Goal: Information Seeking & Learning: Learn about a topic

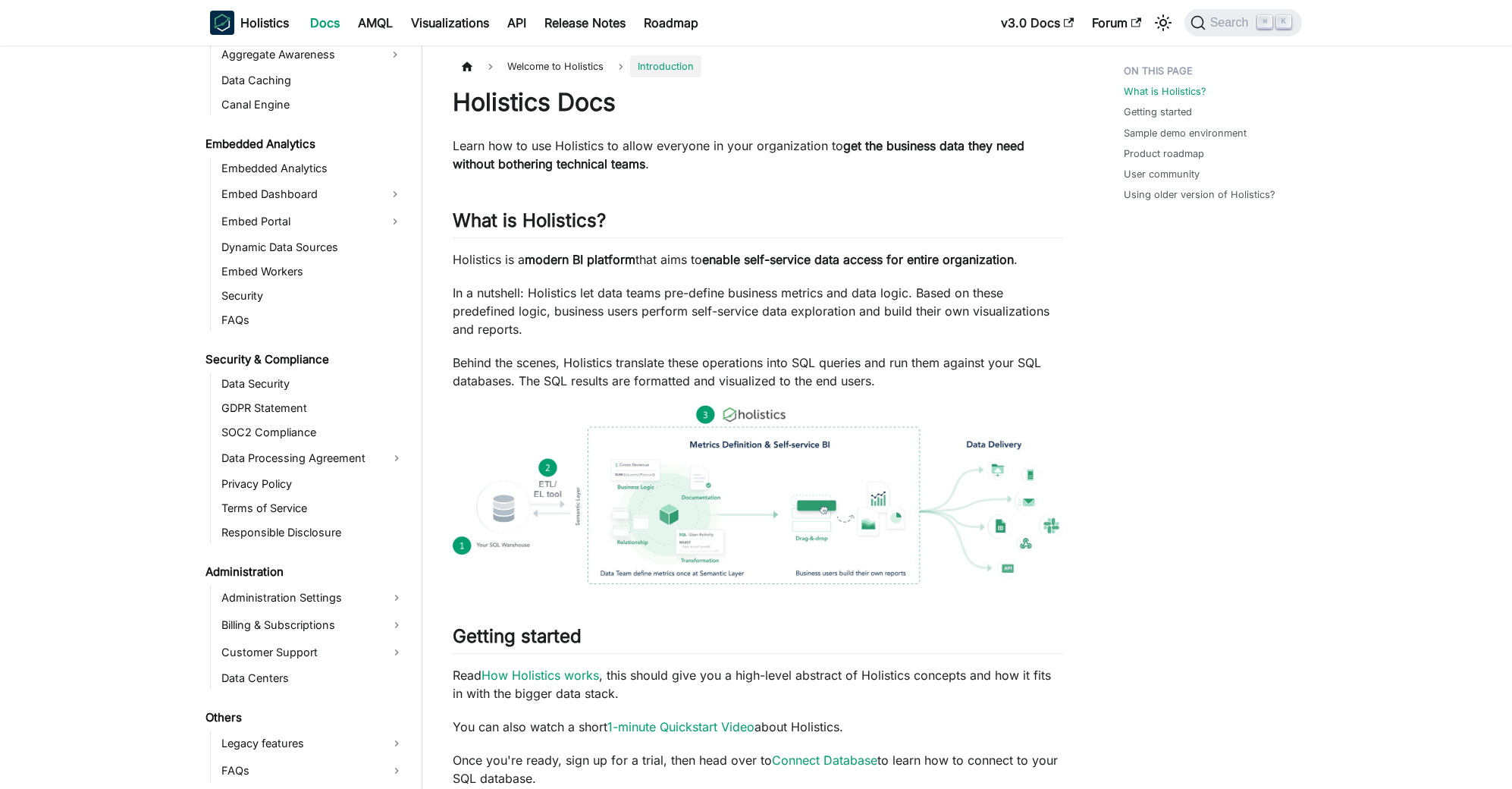
scroll to position [3, 0]
click at [577, 26] on link "Release Notes" at bounding box center [585, 22] width 99 height 24
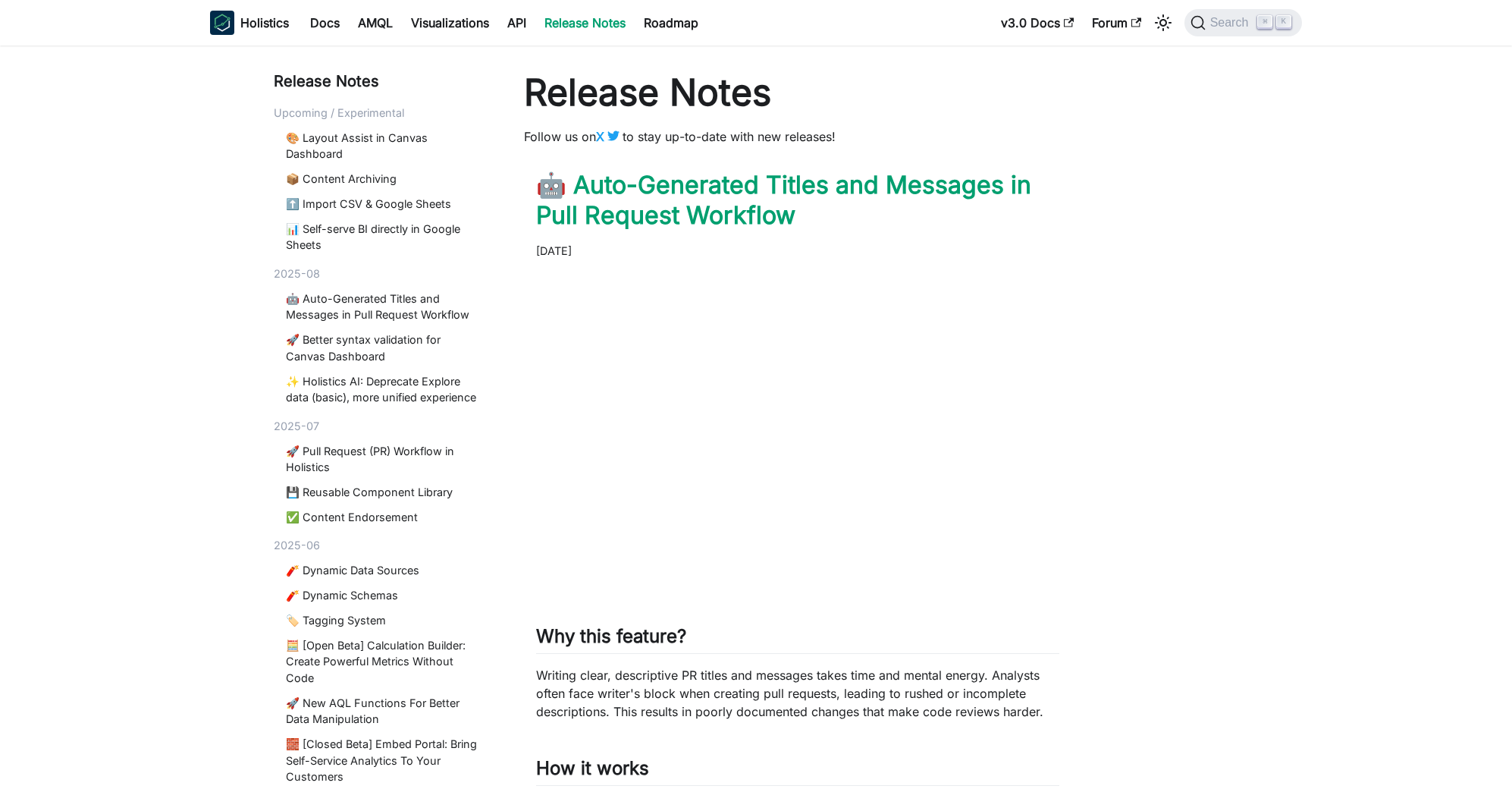
drag, startPoint x: 613, startPoint y: 249, endPoint x: 577, endPoint y: 255, distance: 36.5
click at [572, 255] on time "August 8, 2025" at bounding box center [553, 251] width 35 height 13
click at [627, 251] on div "August 8, 2025" at bounding box center [797, 251] width 524 height 17
drag, startPoint x: 627, startPoint y: 251, endPoint x: 542, endPoint y: 240, distance: 85.7
click at [542, 240] on header "🤖 Auto-Generated Titles and Messages in Pull Request Workflow August 8, 2025" at bounding box center [797, 215] width 524 height 90
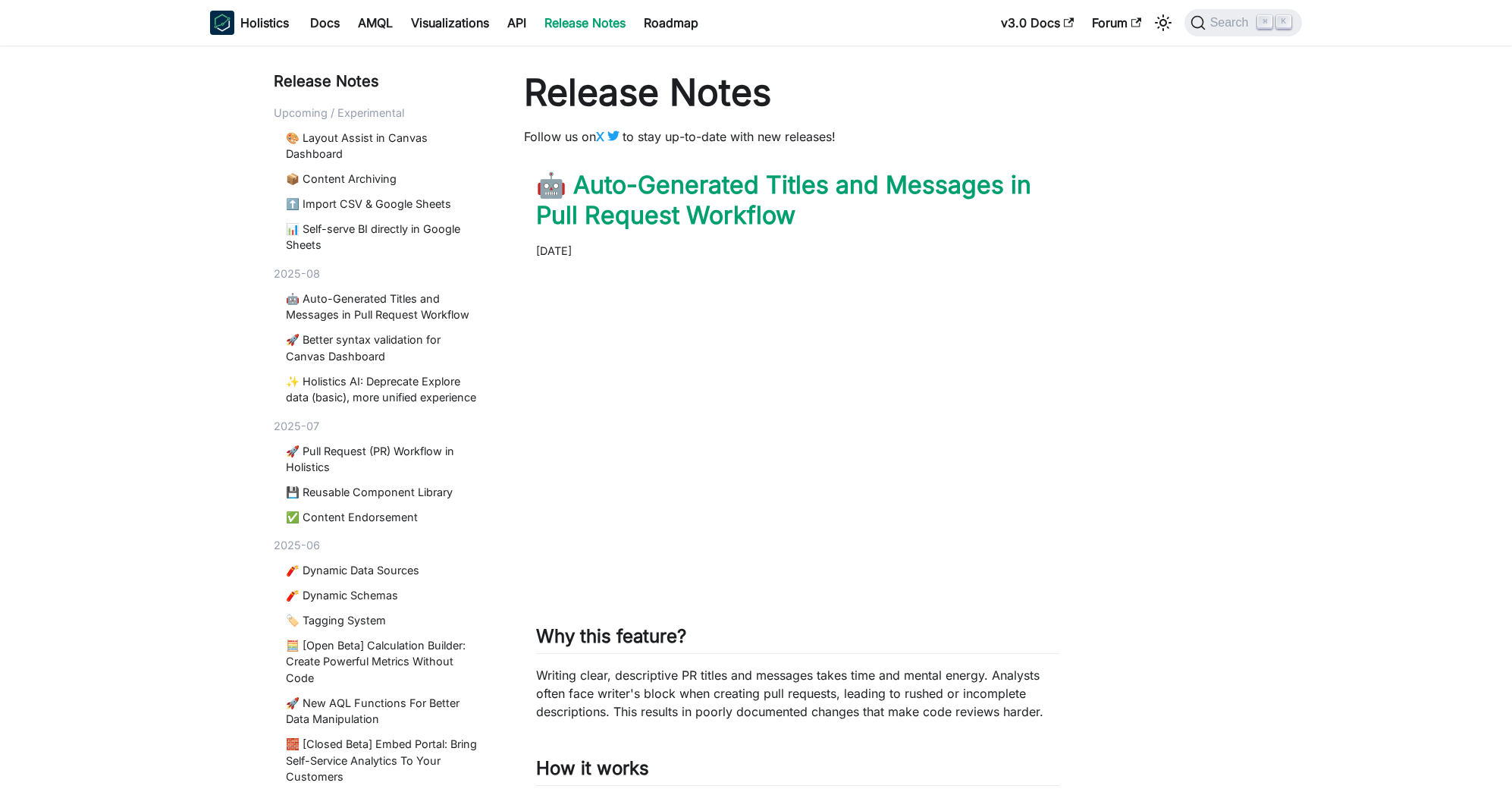
click at [342, 31] on link "Docs" at bounding box center [325, 22] width 48 height 24
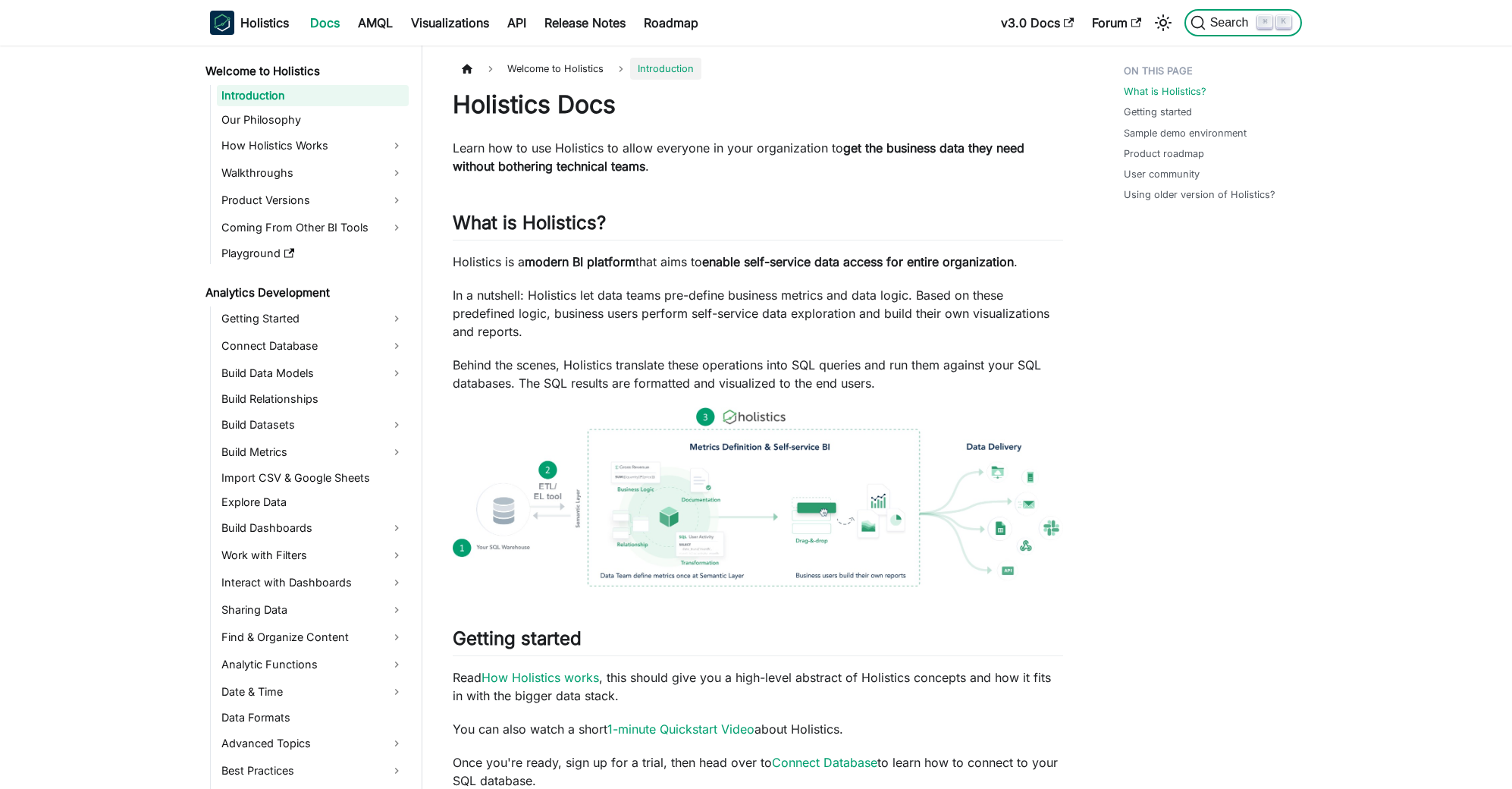
click at [1208, 31] on button "Search ⌘ K" at bounding box center [1243, 22] width 118 height 27
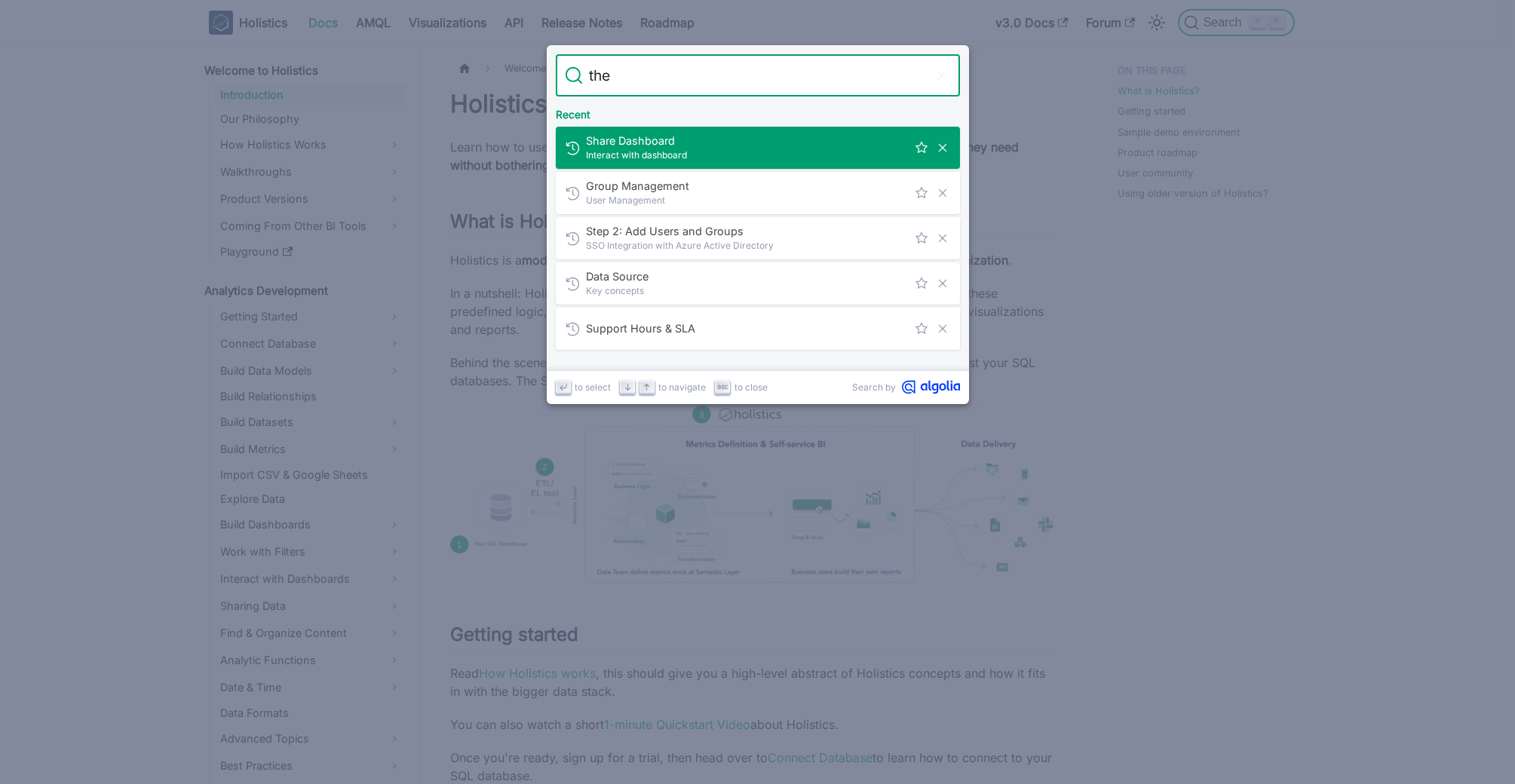
type input "them"
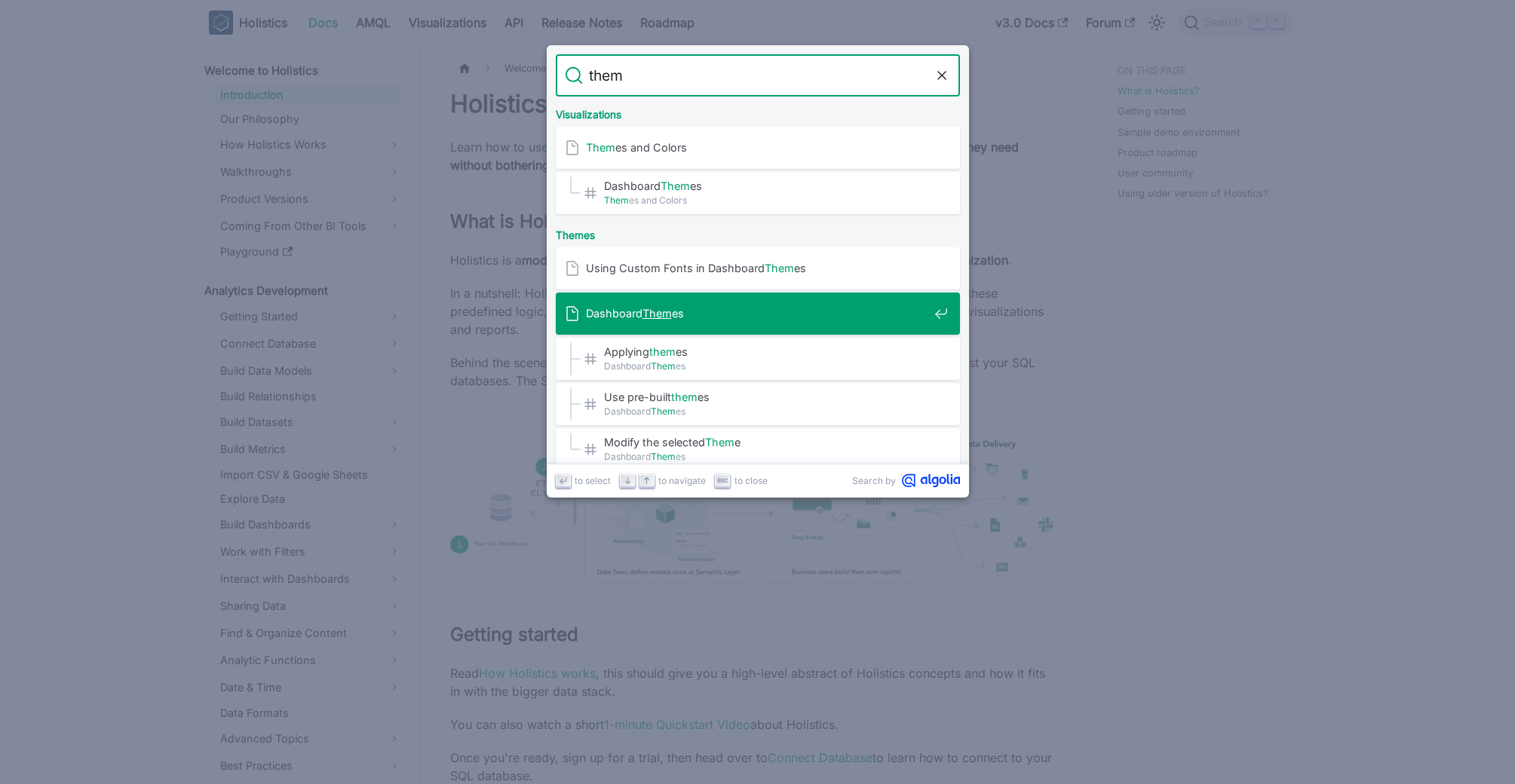
click at [771, 308] on span "Dashboard Them es" at bounding box center [757, 313] width 343 height 14
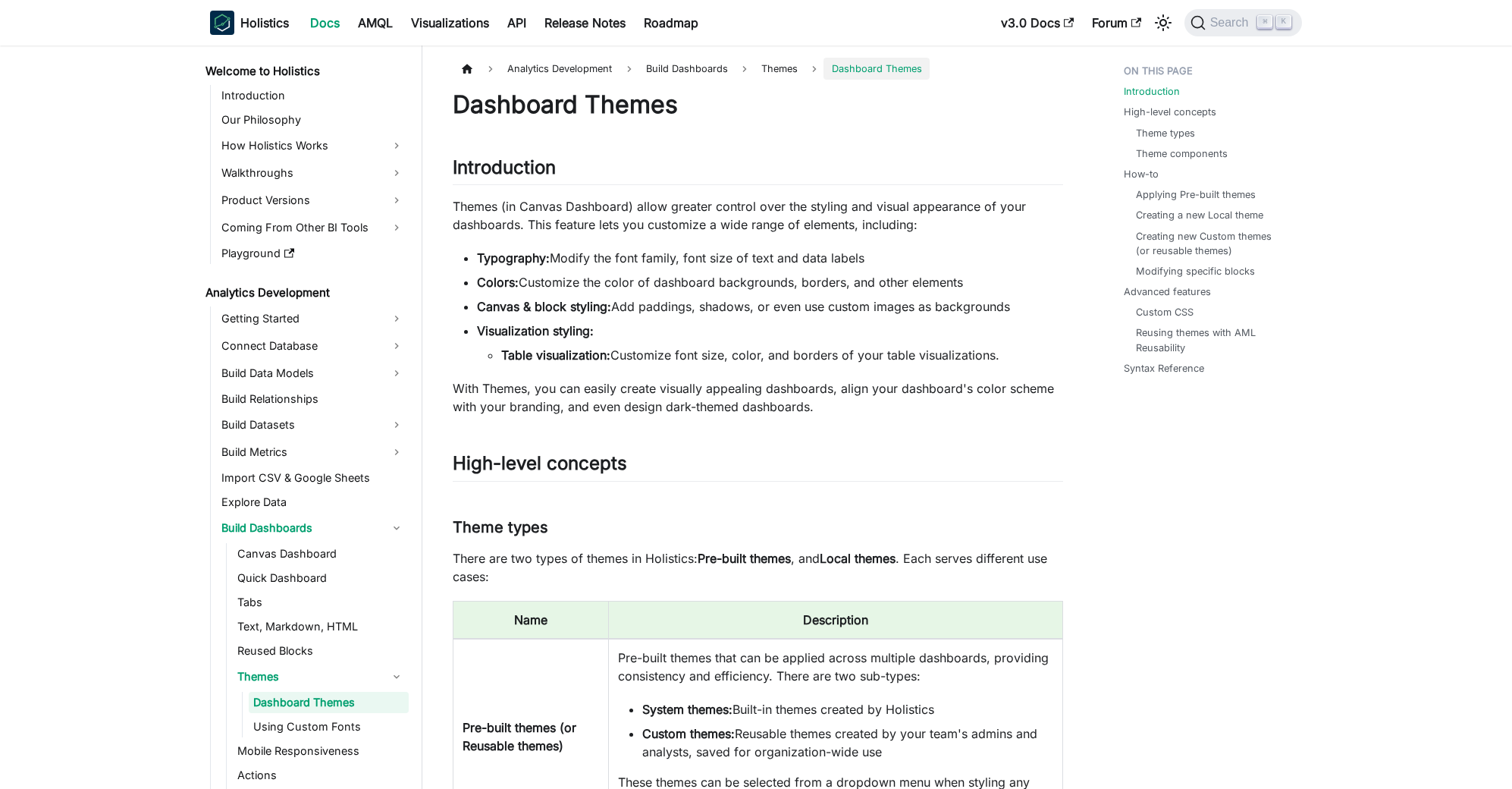
click at [777, 315] on li "Canvas & block styling: Add paddings, shadows, or even use custom images as bac…" at bounding box center [770, 307] width 586 height 19
click at [990, 354] on li "Table visualization: Customize font size, color, and borders of your table visu…" at bounding box center [782, 356] width 562 height 19
click at [831, 327] on li "Visualization styling: Table visualization: Customize font size, color, and bor…" at bounding box center [770, 344] width 586 height 43
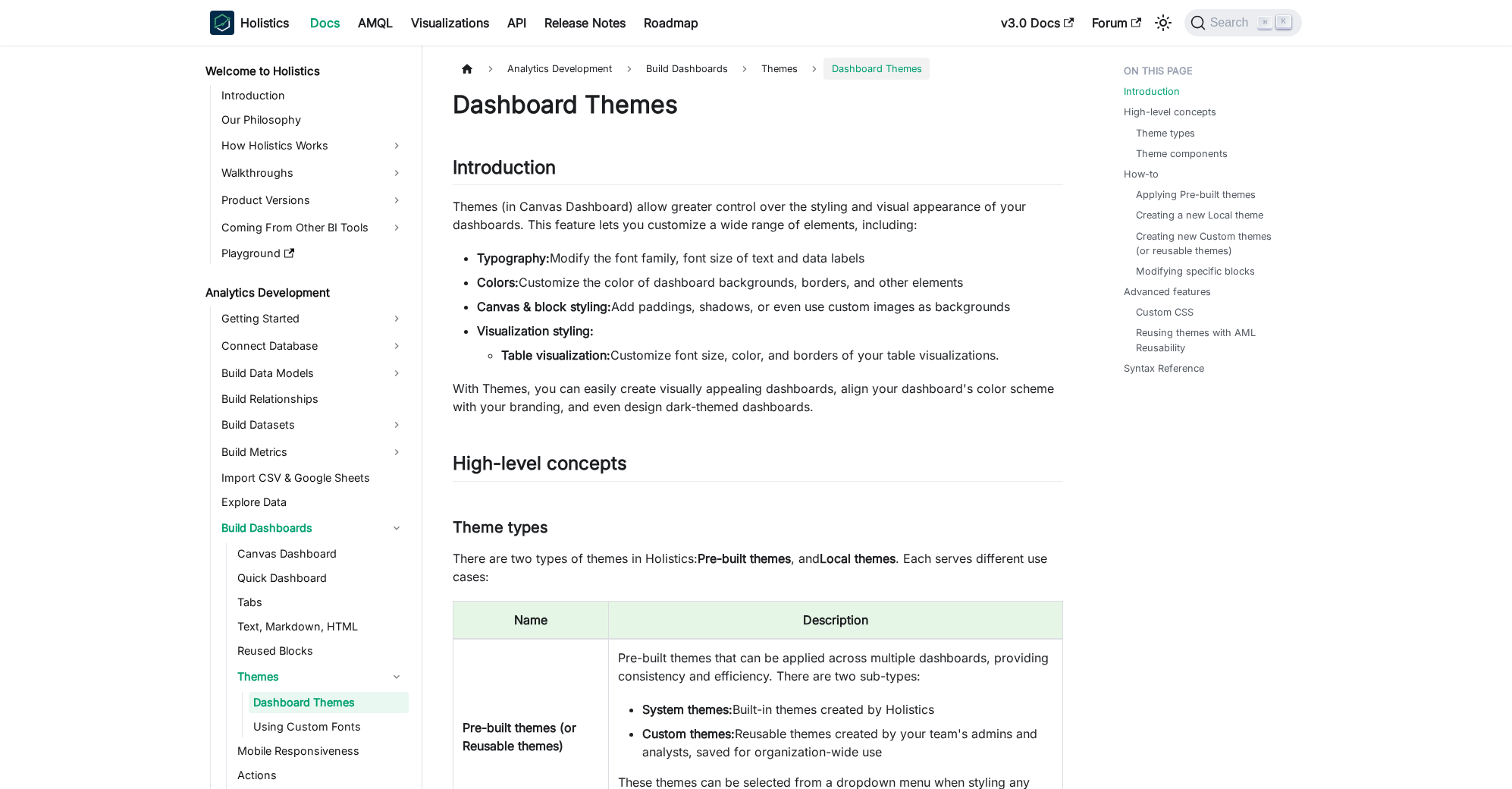
scroll to position [73, 0]
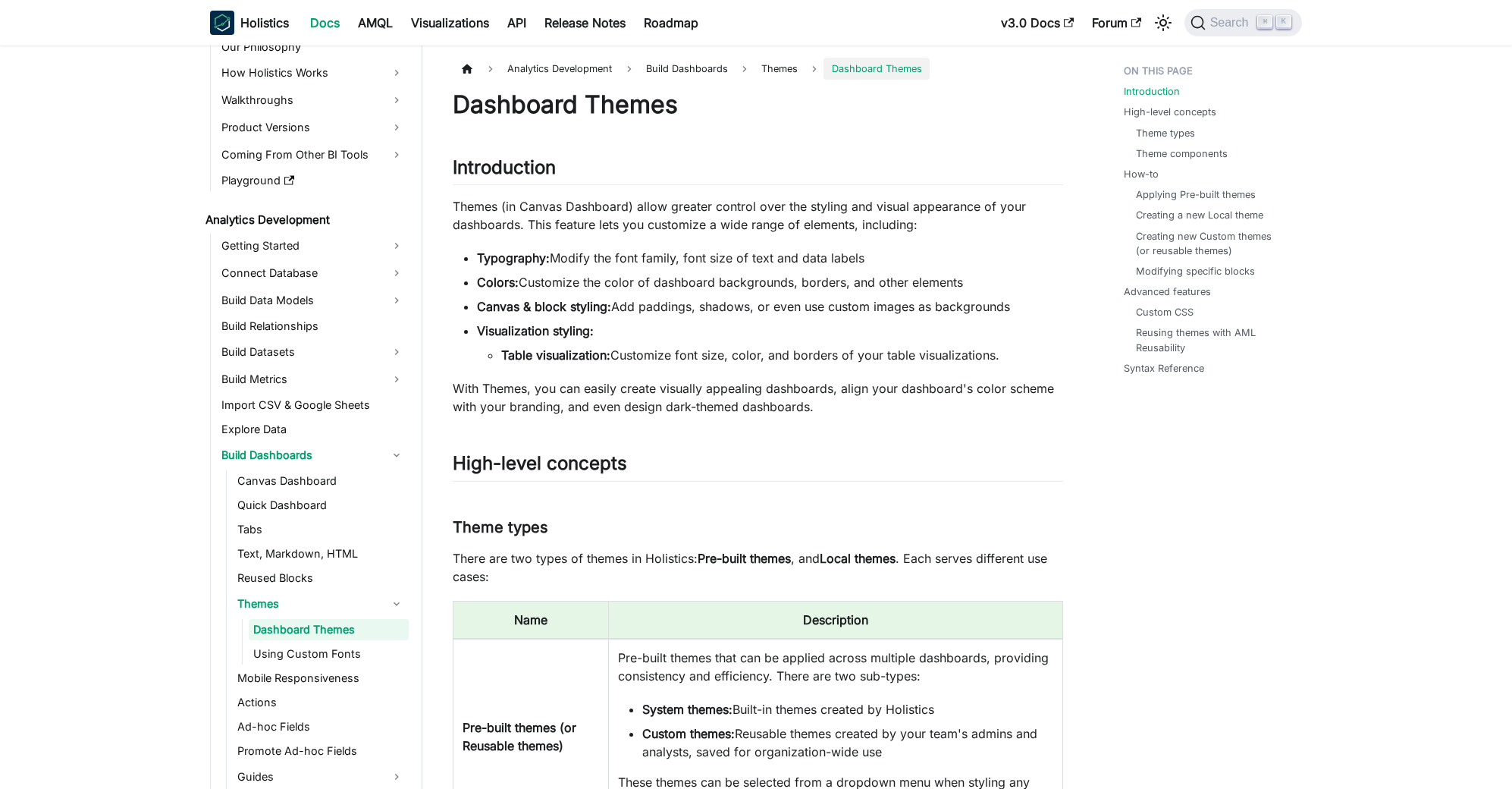
click at [861, 355] on li "Table visualization: Customize font size, color, and borders of your table visu…" at bounding box center [782, 356] width 562 height 19
click at [805, 402] on p "With Themes, you can easily create visually appealing dashboards, align your da…" at bounding box center [758, 397] width 610 height 36
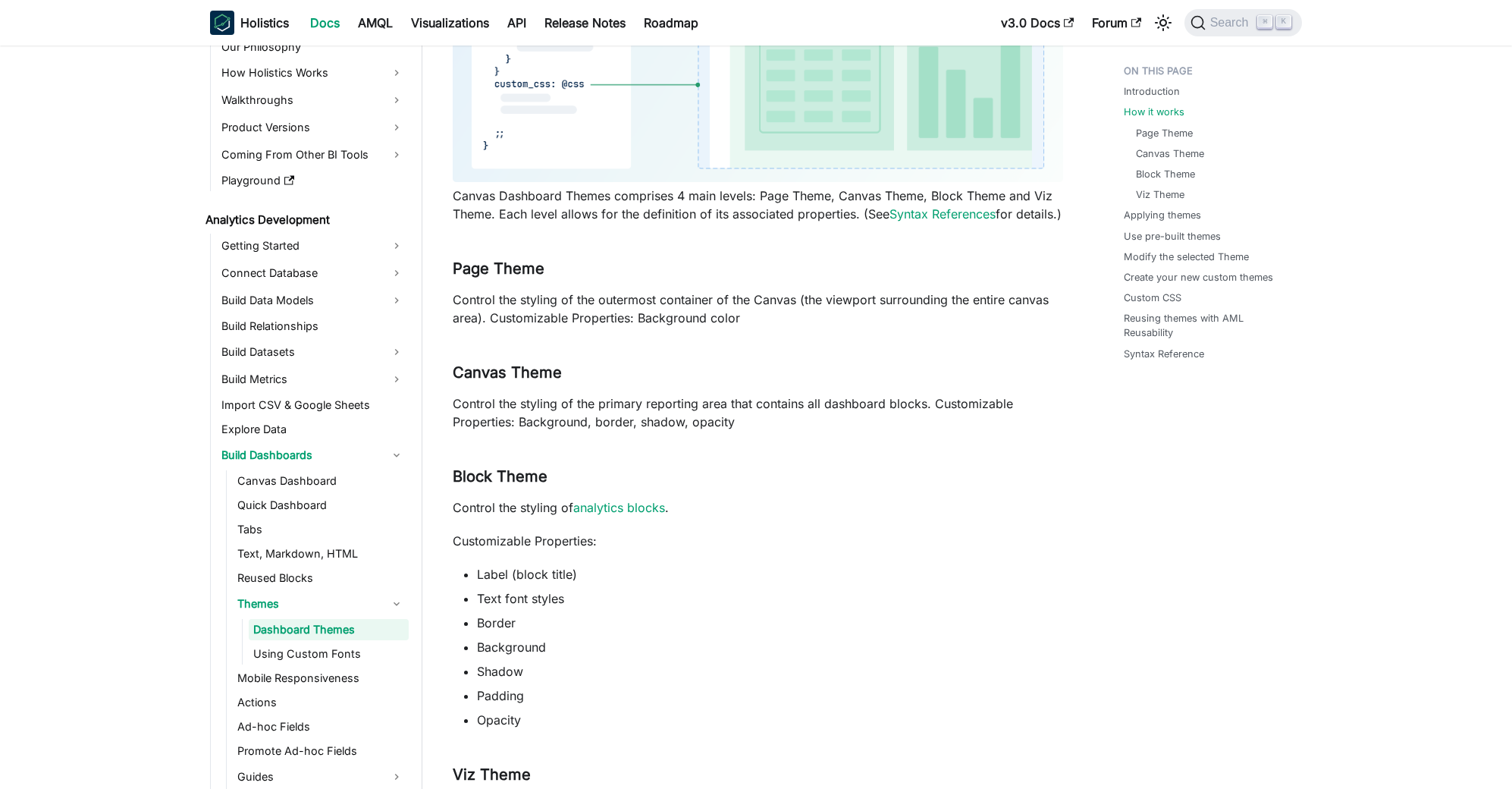
scroll to position [732, 0]
